Goal: Task Accomplishment & Management: Manage account settings

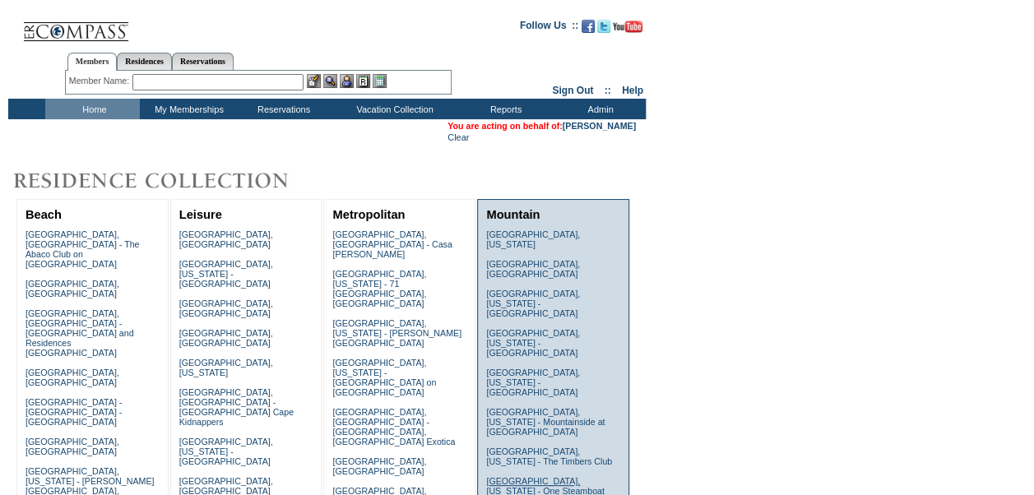
click at [572, 476] on link "[GEOGRAPHIC_DATA], [US_STATE] - One Steamboat Place" at bounding box center [545, 491] width 118 height 30
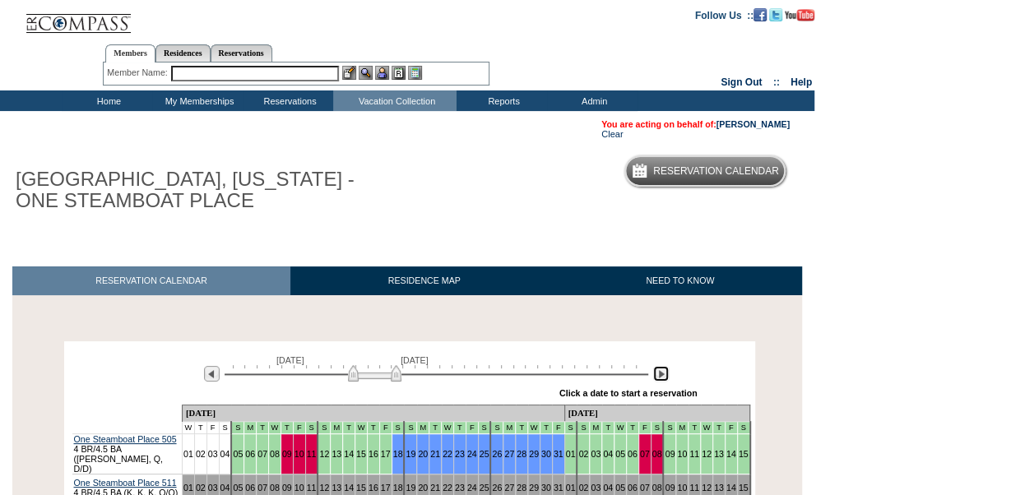
click at [665, 373] on img at bounding box center [661, 374] width 16 height 16
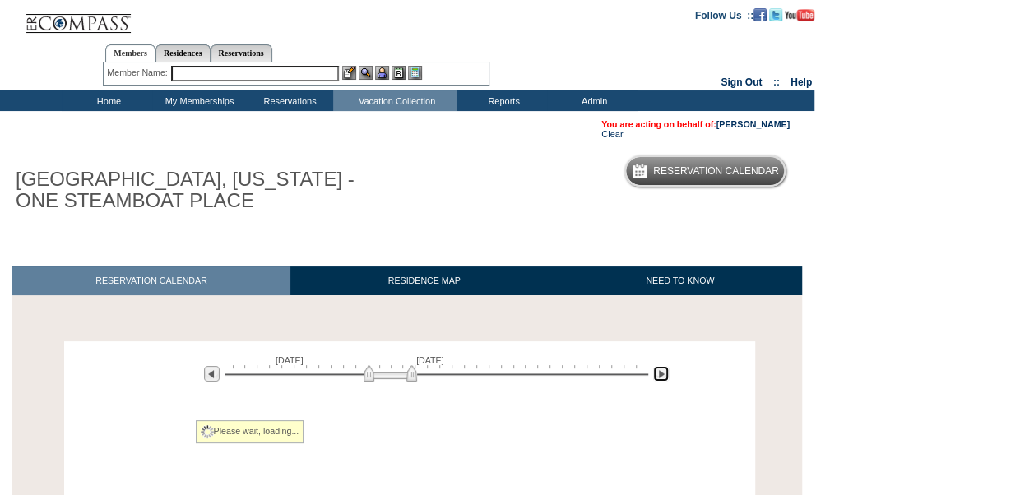
click at [665, 373] on img at bounding box center [661, 374] width 16 height 16
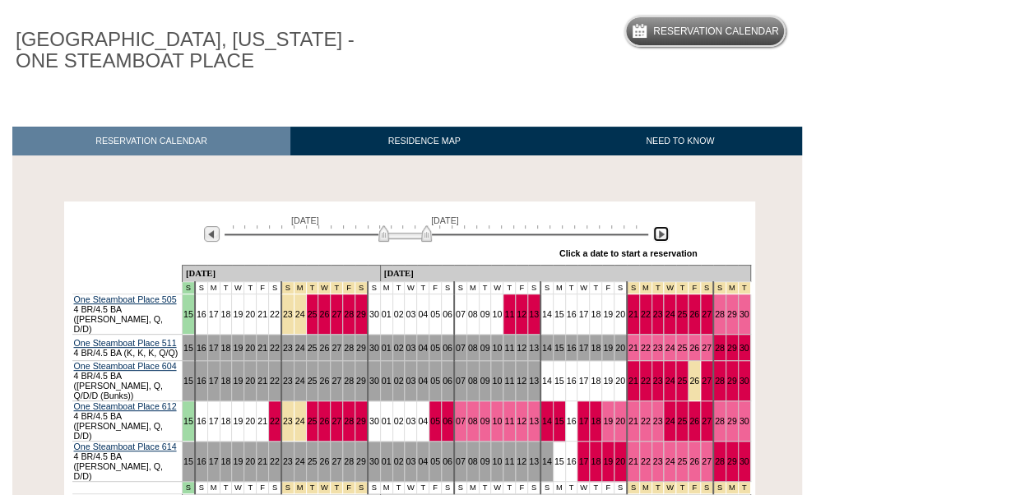
scroll to position [146, 0]
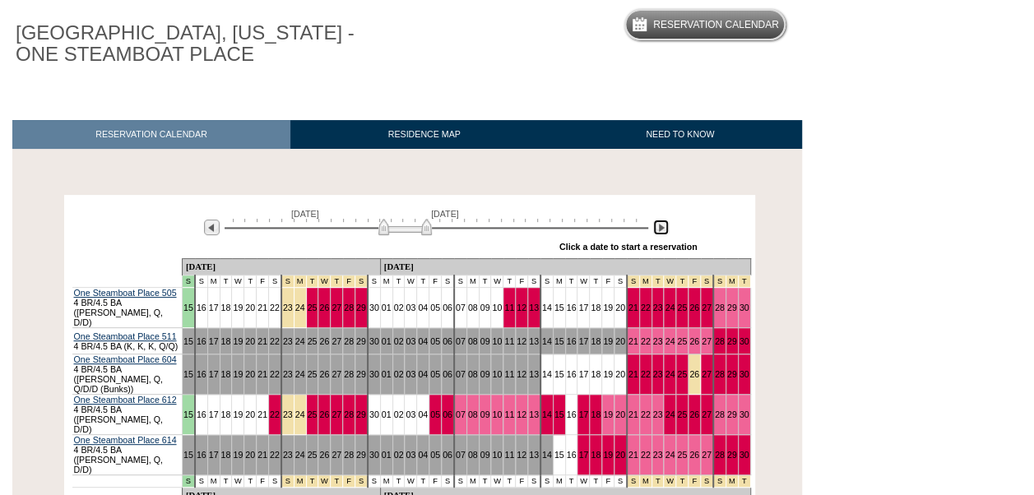
click at [654, 232] on img at bounding box center [661, 228] width 16 height 16
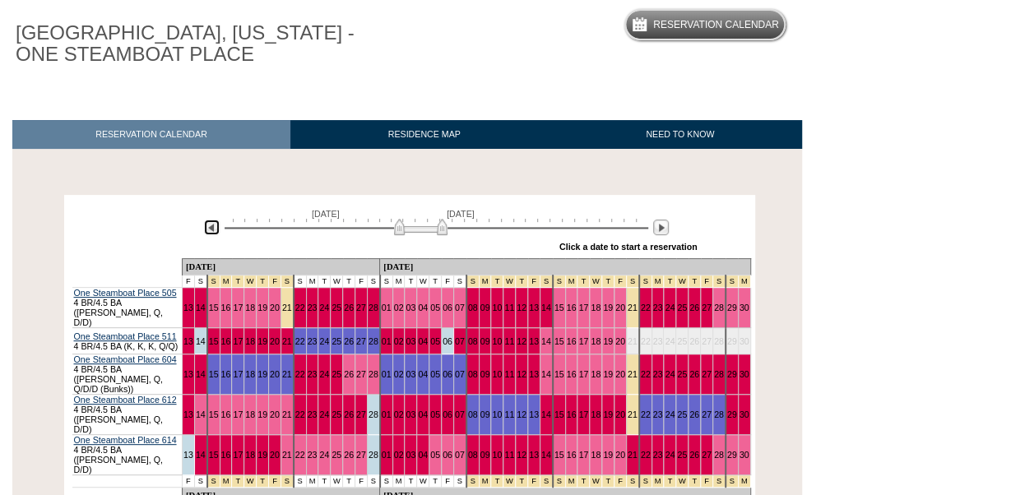
click at [215, 225] on img at bounding box center [212, 228] width 16 height 16
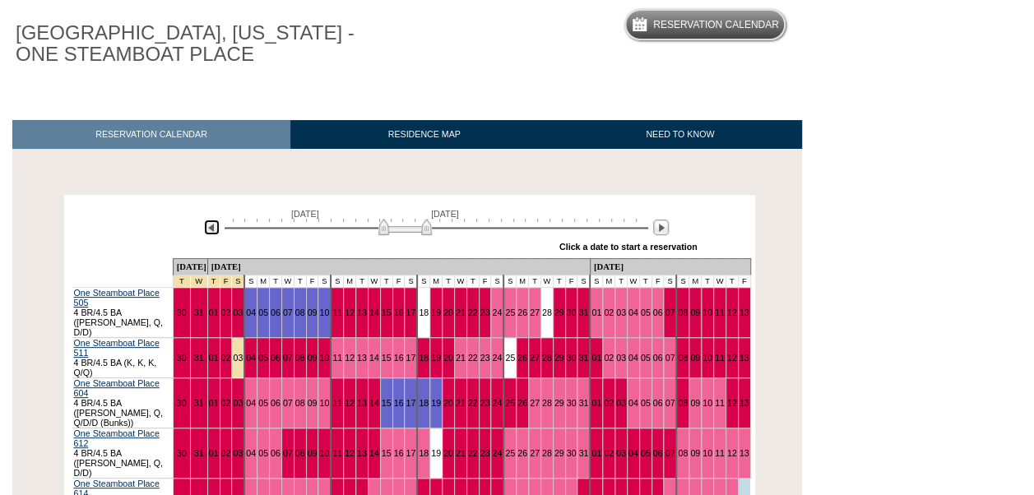
click at [394, 228] on img at bounding box center [404, 227] width 53 height 16
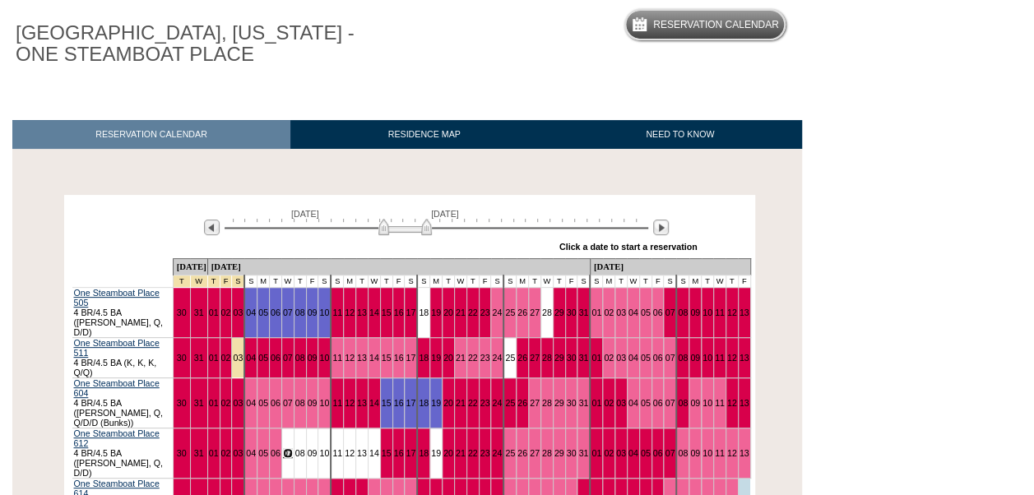
click at [293, 448] on link "07" at bounding box center [288, 453] width 10 height 10
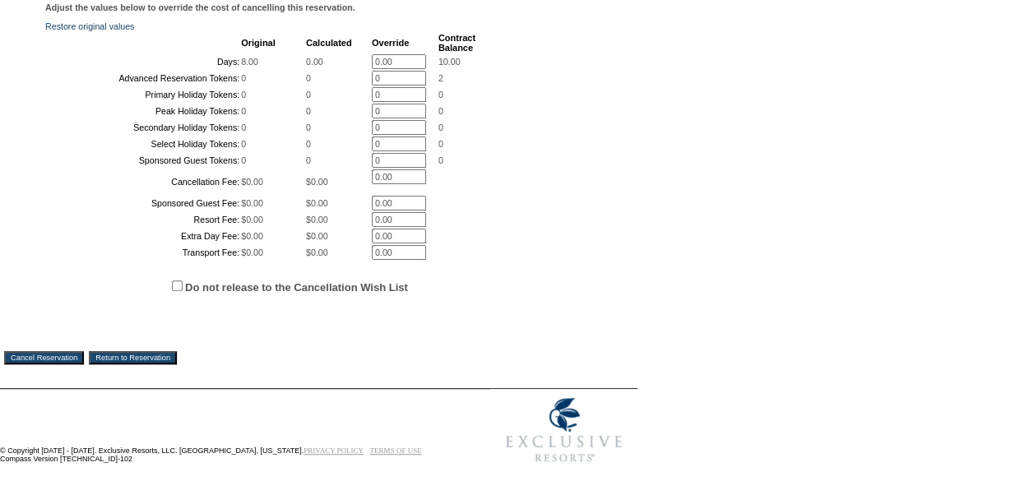
scroll to position [470, 0]
click at [176, 281] on input "Do not release to the Cancellation Wish List" at bounding box center [177, 285] width 11 height 11
checkbox input "true"
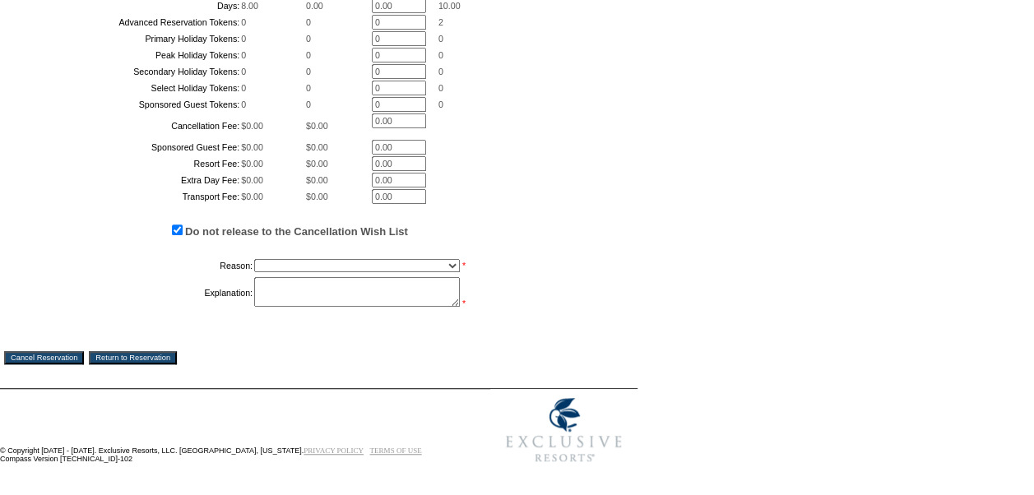
click at [291, 272] on select "Creating Continuous Stay Days Booked After Cancellation Experiential / Hotel / …" at bounding box center [357, 265] width 206 height 13
select select "1026"
click at [254, 272] on select "Creating Continuous Stay Days Booked After Cancellation Experiential / Hotel / …" at bounding box center [357, 265] width 206 height 13
click at [290, 307] on textarea at bounding box center [357, 292] width 206 height 30
type textarea "temp hold"
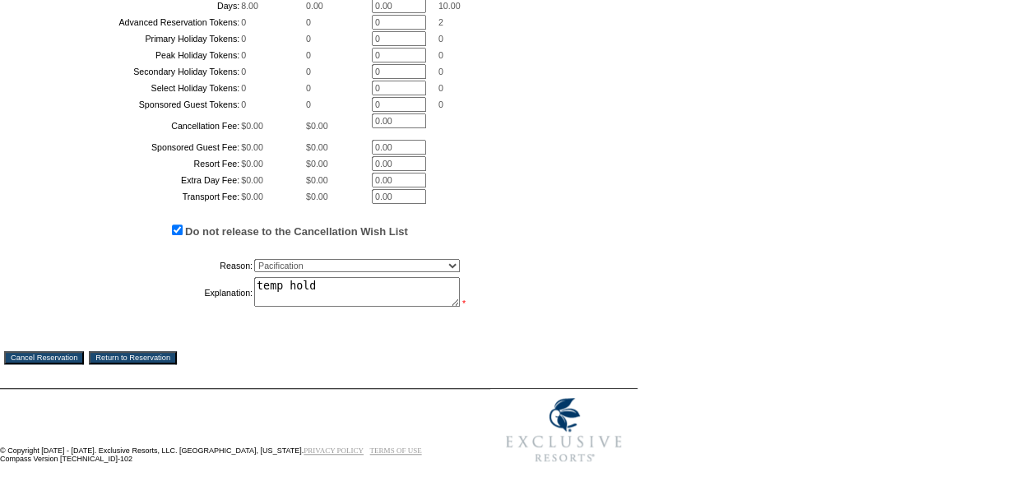
click at [62, 364] on input "Cancel Reservation" at bounding box center [44, 357] width 80 height 13
